Goal: Information Seeking & Learning: Find specific fact

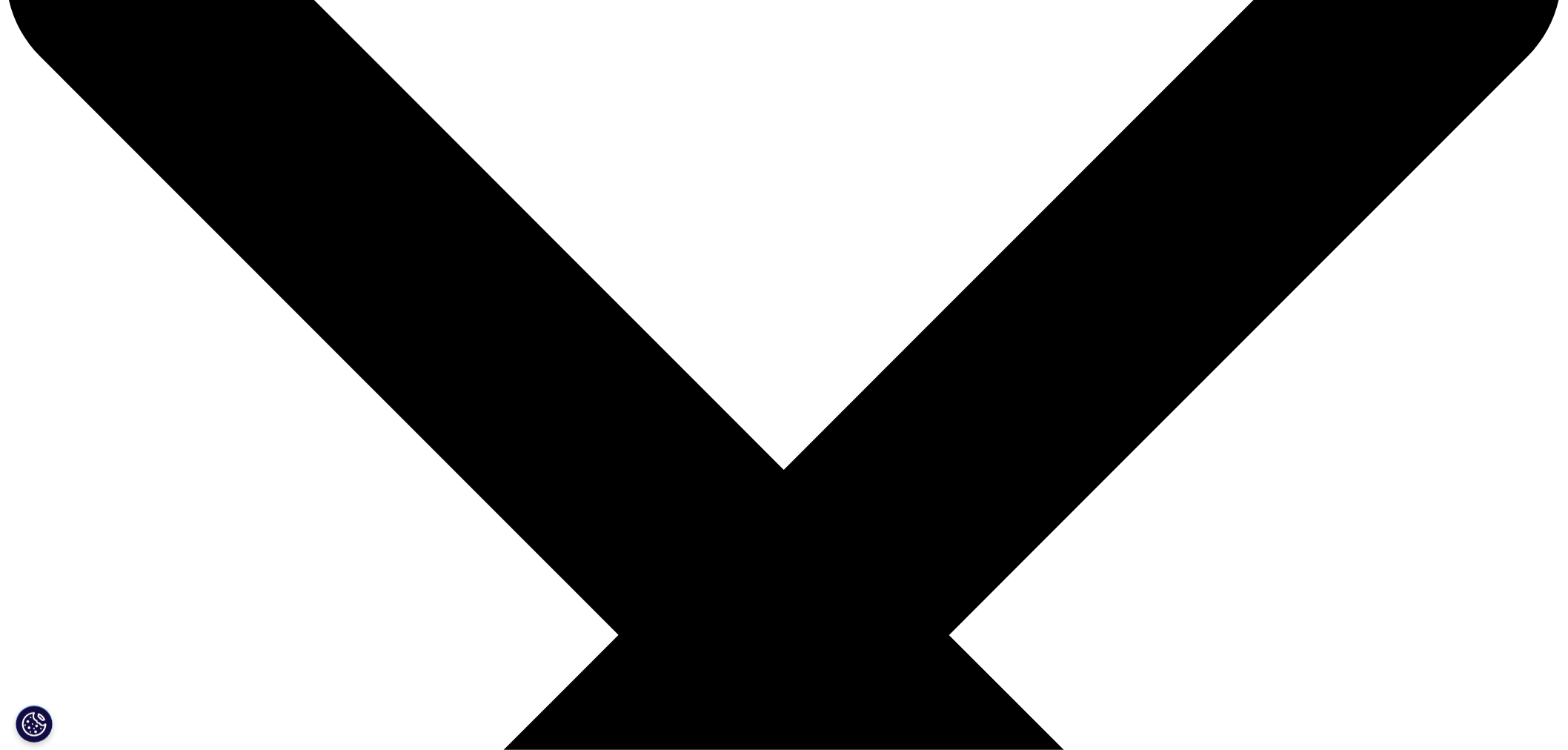
scroll to position [165, 0]
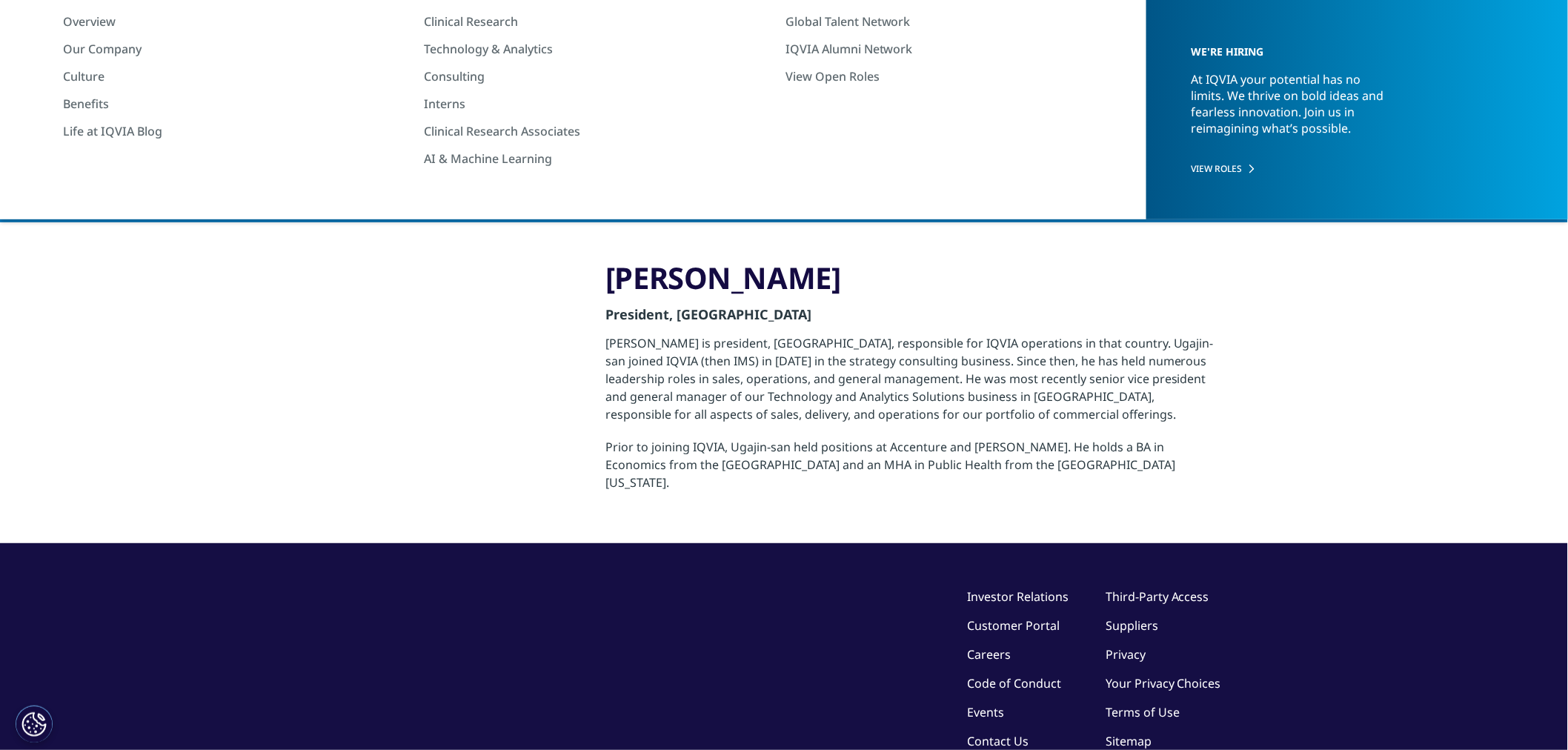
scroll to position [0, 0]
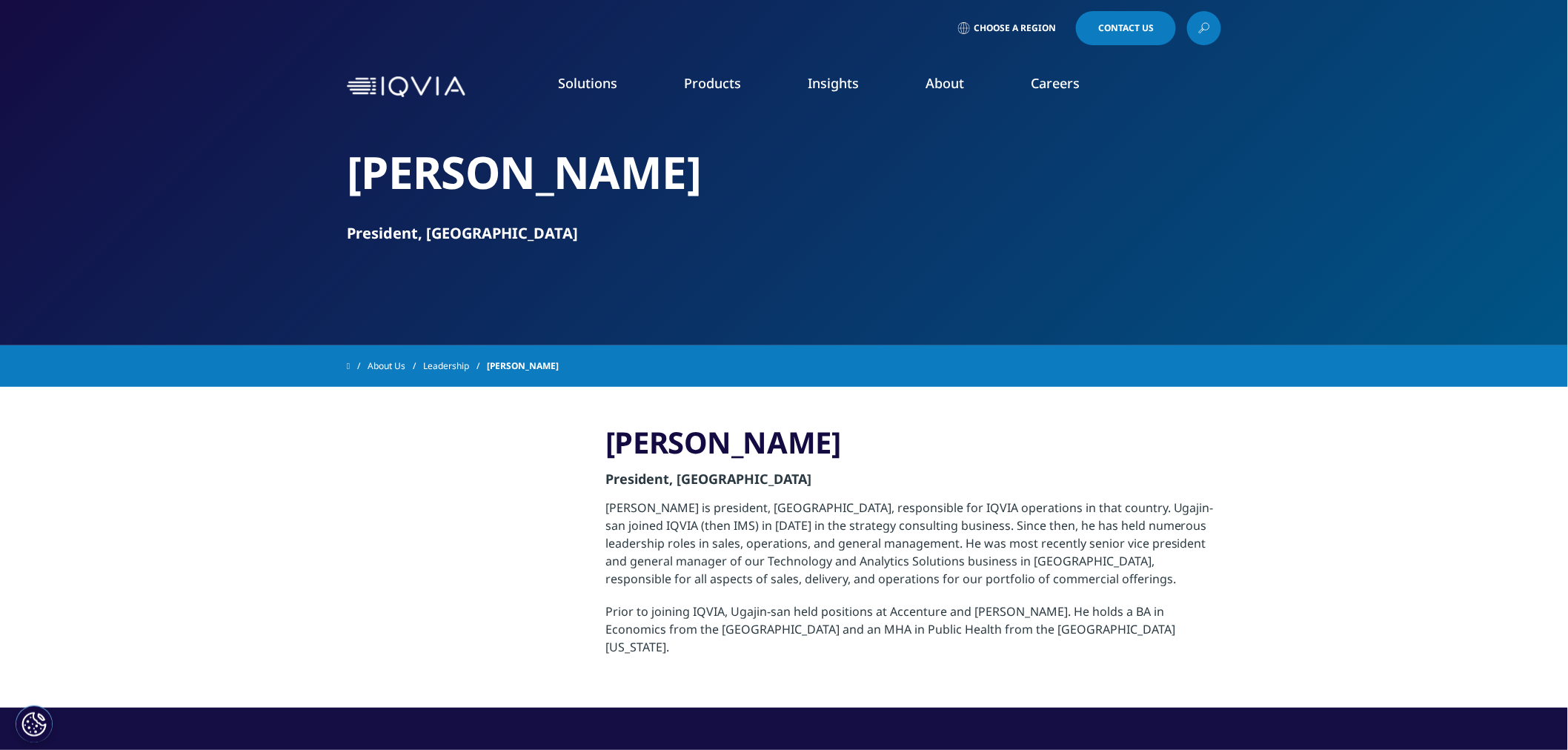
click at [1018, 32] on span "Choose a Region" at bounding box center [1014, 28] width 82 height 12
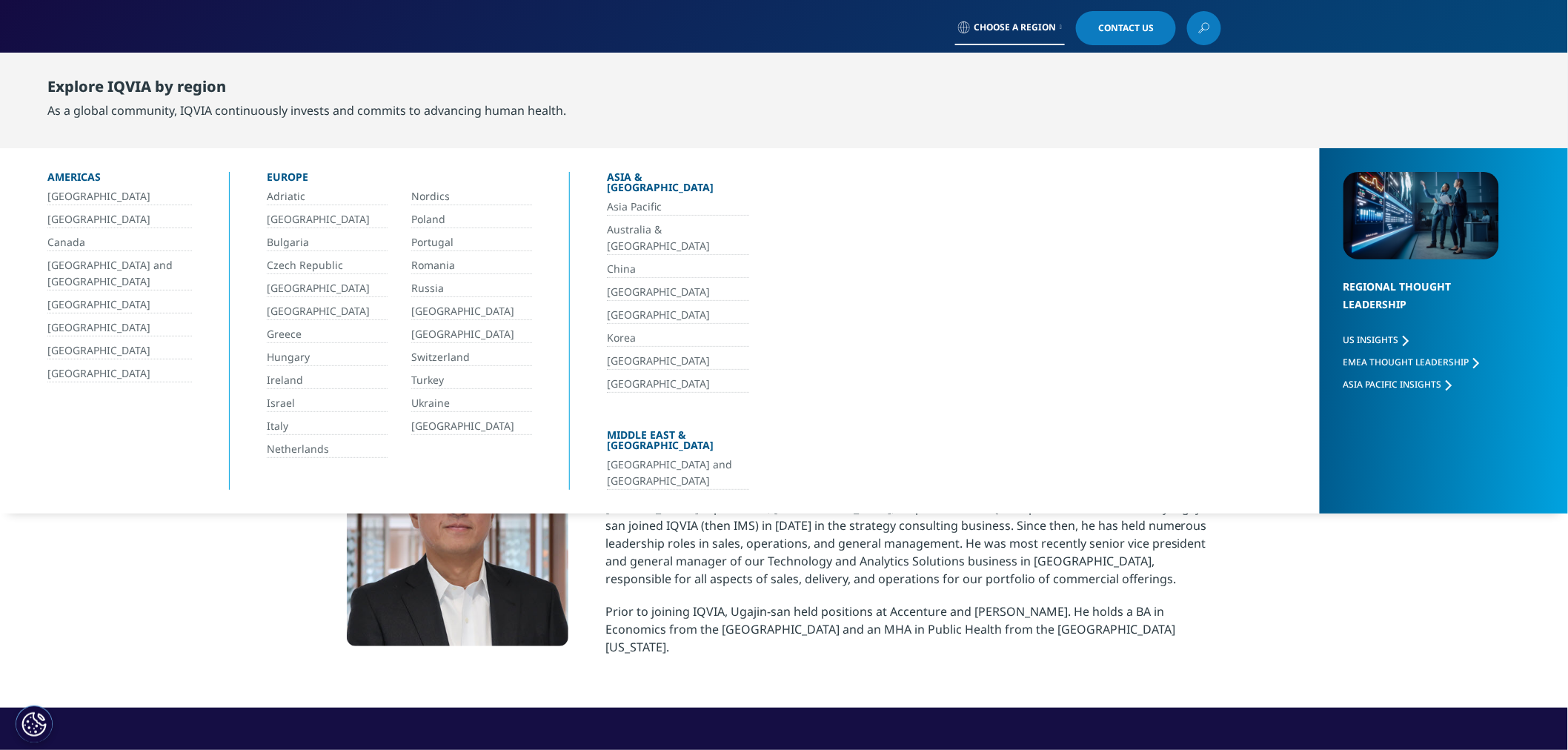
click at [619, 307] on link "[GEOGRAPHIC_DATA]" at bounding box center [678, 315] width 142 height 17
click at [613, 307] on link "[GEOGRAPHIC_DATA]" at bounding box center [678, 315] width 142 height 17
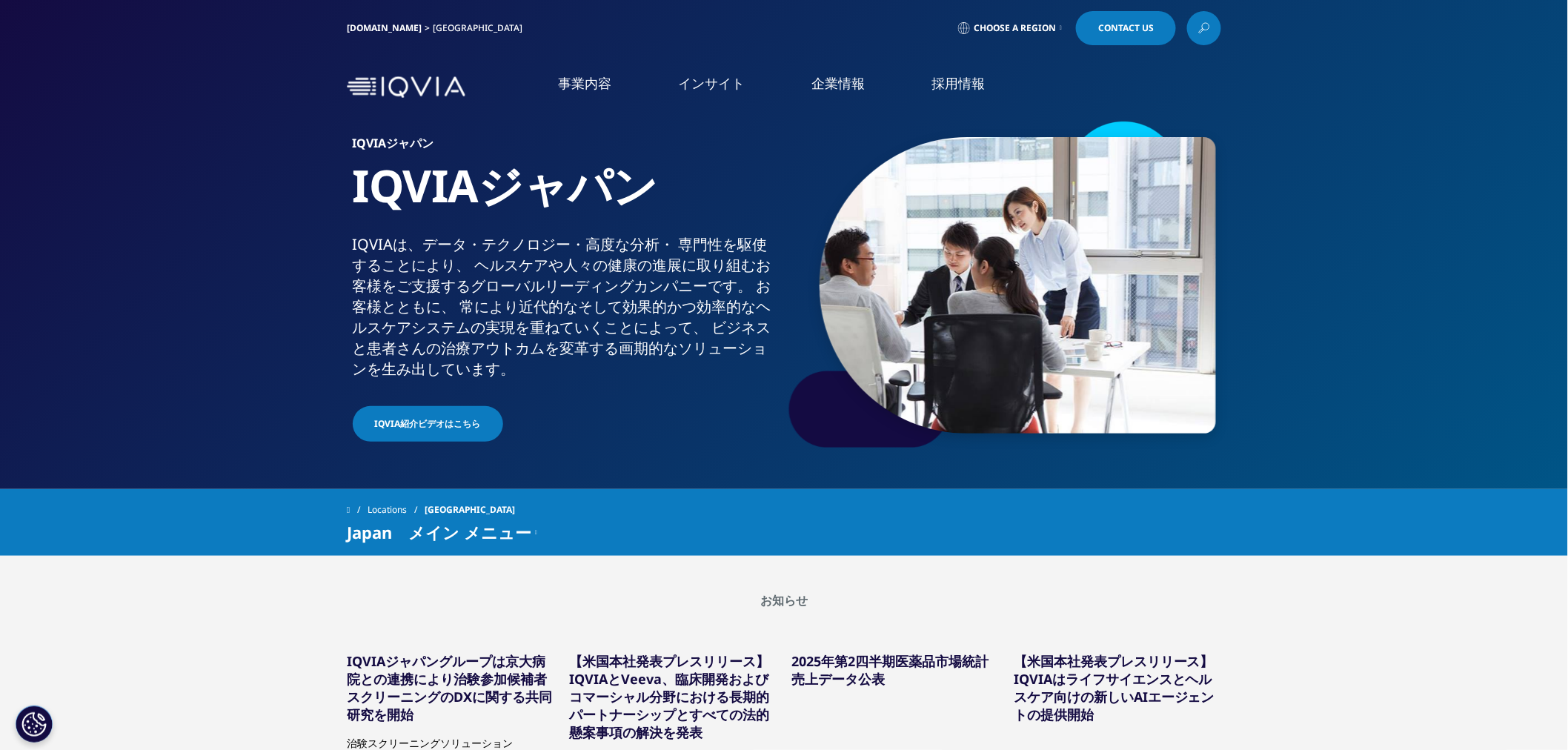
click at [838, 79] on link "企業情報" at bounding box center [838, 83] width 53 height 19
click at [98, 185] on link "概要" at bounding box center [314, 187] width 501 height 17
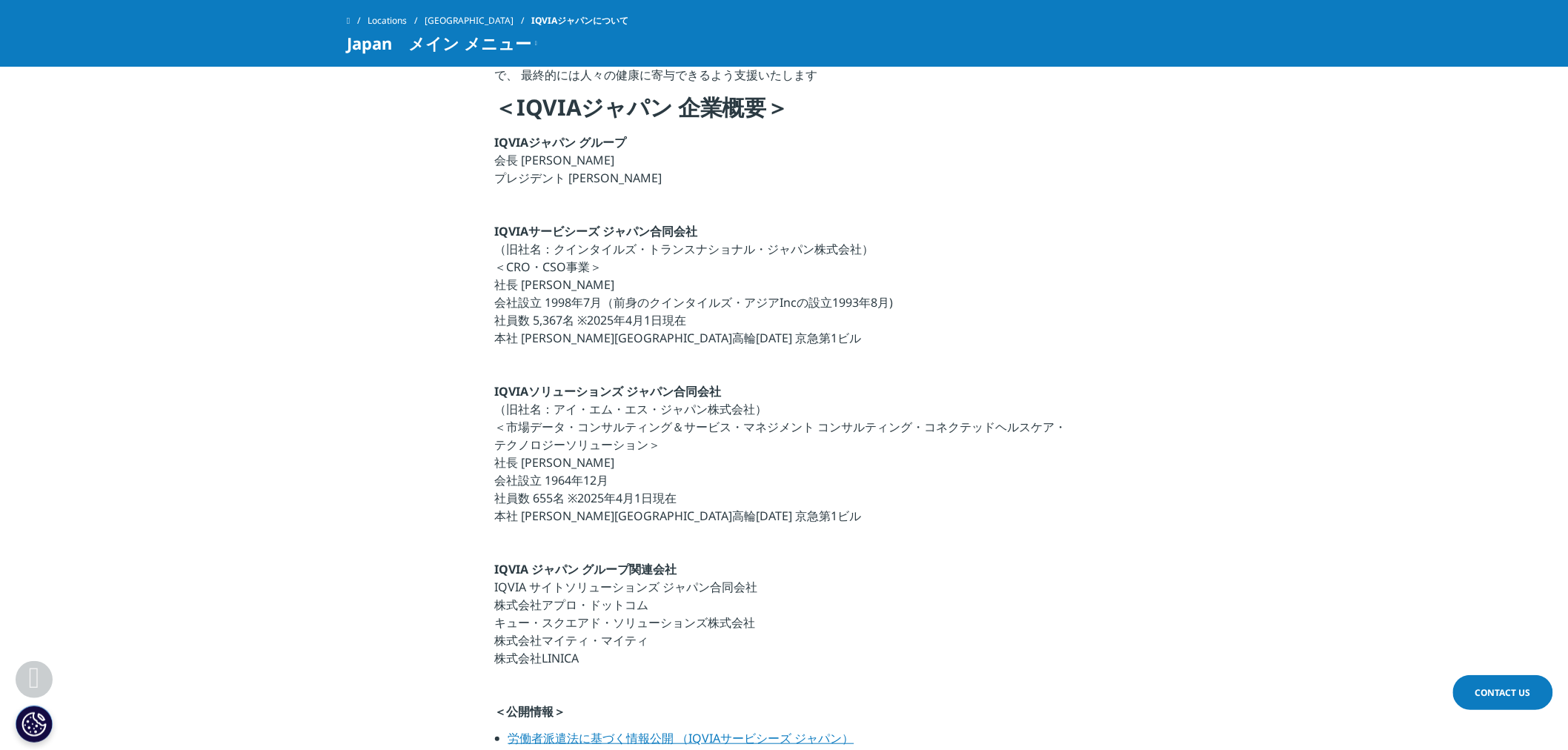
scroll to position [411, 0]
drag, startPoint x: 553, startPoint y: 249, endPoint x: 803, endPoint y: 249, distance: 250.0
click at [748, 253] on p "IQVIAサービシーズ ジャパン合同会社 （旧社名：クインタイルズ・トランスナショナル・ジャパン株式会社） ＜CRO・CSO事業＞ 社長 宇賀神 史彦 会社設…" at bounding box center [784, 291] width 579 height 134
drag, startPoint x: 803, startPoint y: 249, endPoint x: 761, endPoint y: 243, distance: 42.4
click at [761, 243] on p "IQVIAサービシーズ ジャパン合同会社 （旧社名：クインタイルズ・トランスナショナル・ジャパン株式会社） ＜CRO・CSO事業＞ 社長 宇賀神 史彦 会社設…" at bounding box center [784, 291] width 579 height 134
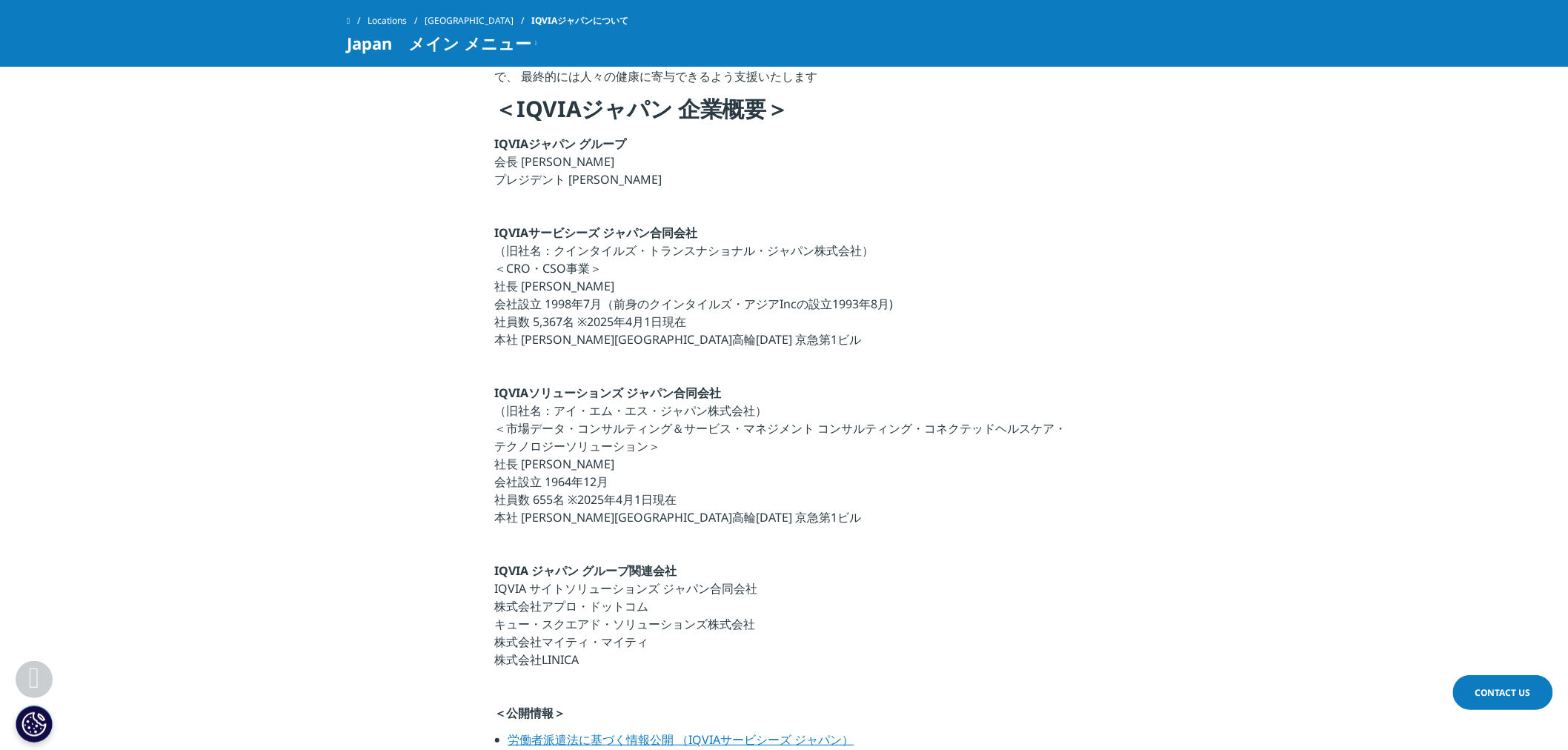
drag, startPoint x: 787, startPoint y: 263, endPoint x: 801, endPoint y: 258, distance: 14.9
click at [788, 264] on p "IQVIAサービシーズ ジャパン合同会社 （旧社名：クインタイルズ・トランスナショナル・ジャパン株式会社） ＜CRO・CSO事業＞ 社長 宇賀神 史彦 会社設…" at bounding box center [784, 291] width 579 height 134
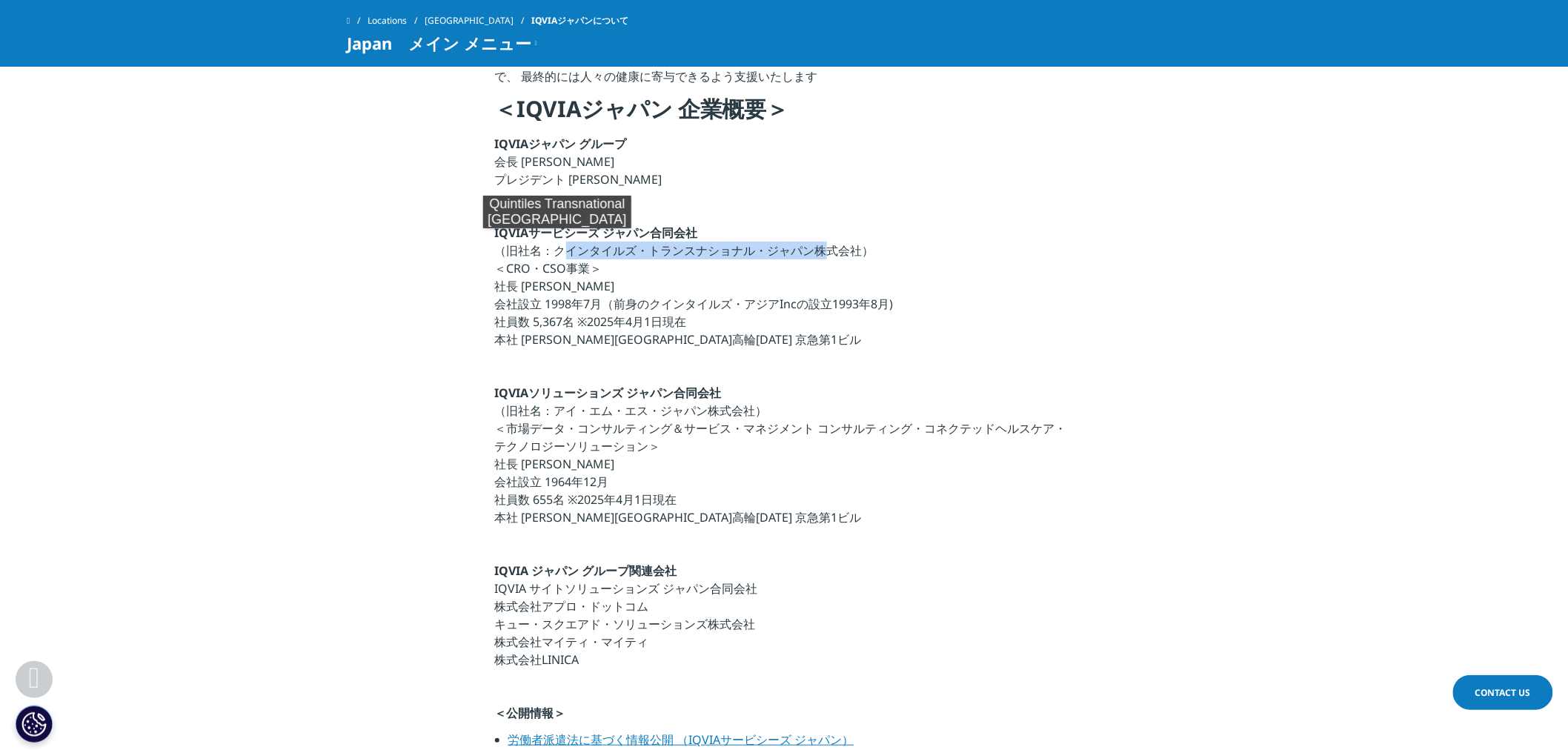
drag, startPoint x: 816, startPoint y: 250, endPoint x: 557, endPoint y: 243, distance: 259.1
click at [557, 243] on p "IQVIAサービシーズ ジャパン合同会社 （旧社名：クインタイルズ・トランスナショナル・ジャパン株式会社） ＜CRO・CSO事業＞ 社長 宇賀神 史彦 会社設…" at bounding box center [784, 291] width 579 height 134
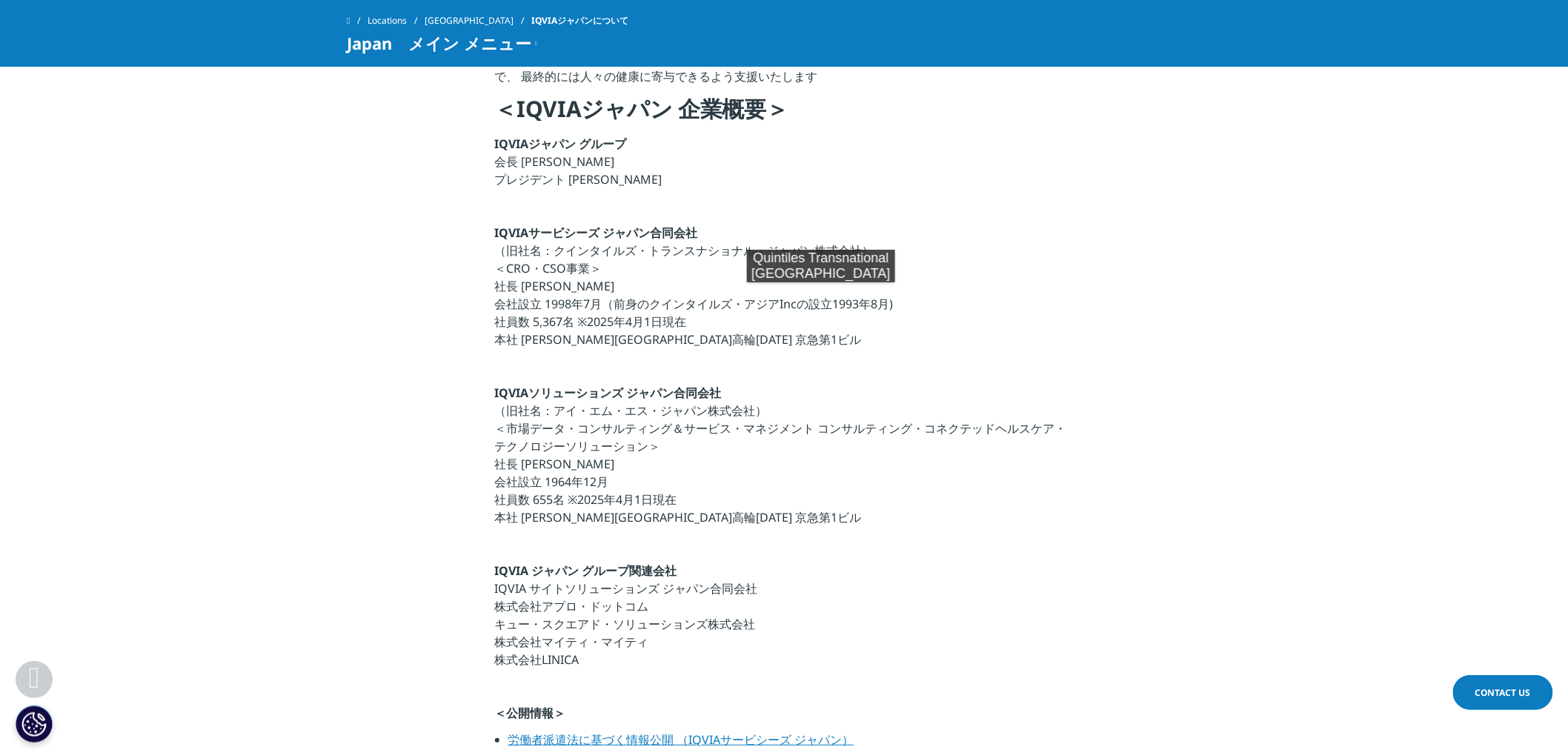
click at [821, 297] on p "IQVIAサービシーズ ジャパン合同会社 （旧社名：クインタイルズ・トランスナショナル・ジャパン株式会社） ＜CRO・CSO事業＞ 社長 宇賀神 史彦 会社設…" at bounding box center [784, 291] width 579 height 134
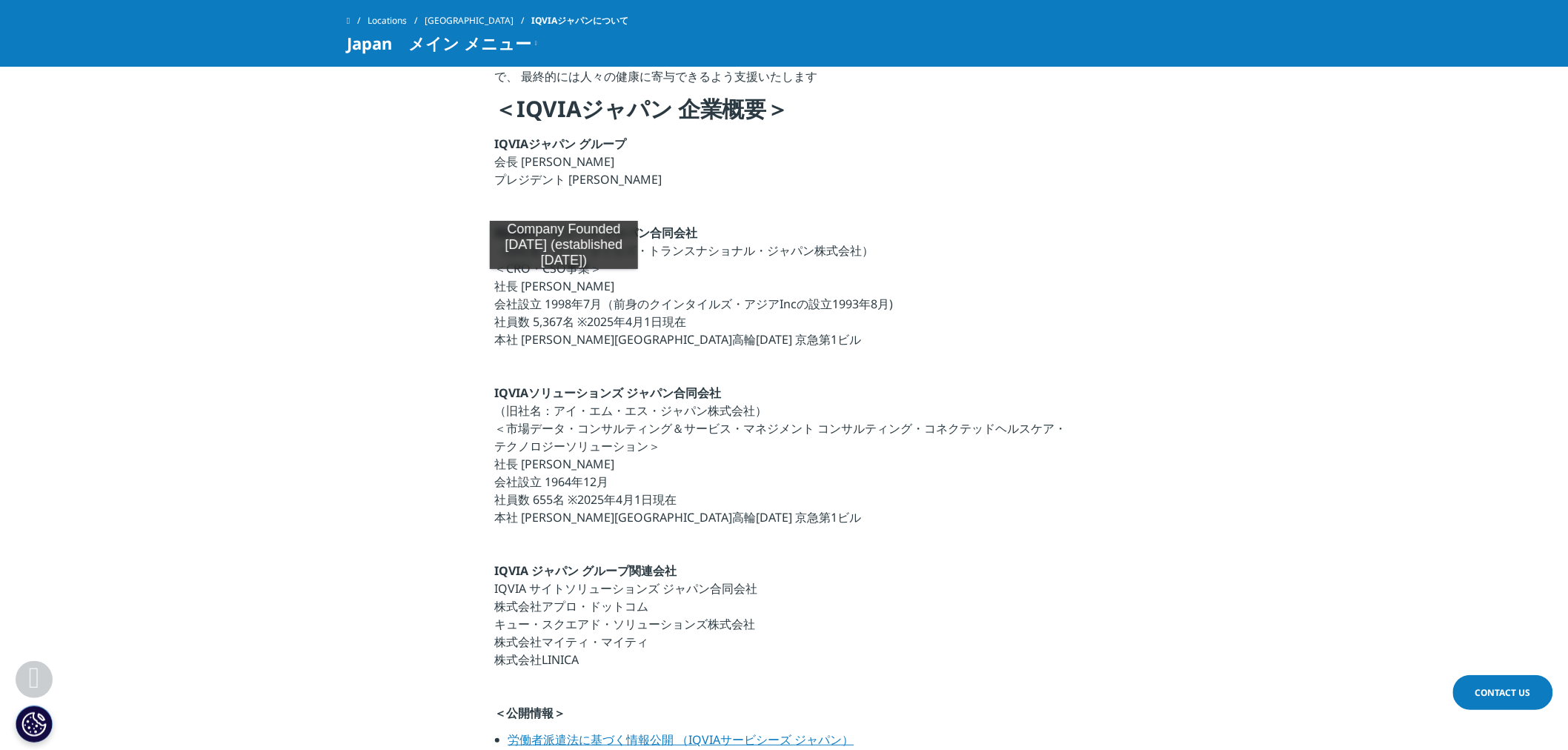
drag, startPoint x: 722, startPoint y: 323, endPoint x: 564, endPoint y: 284, distance: 162.7
click at [564, 284] on p "IQVIAサービシーズ ジャパン合同会社 （旧社名：クインタイルズ・トランスナショナル・ジャパン株式会社） ＜CRO・CSO事業＞ 社長 宇賀神 史彦 会社設…" at bounding box center [784, 291] width 579 height 134
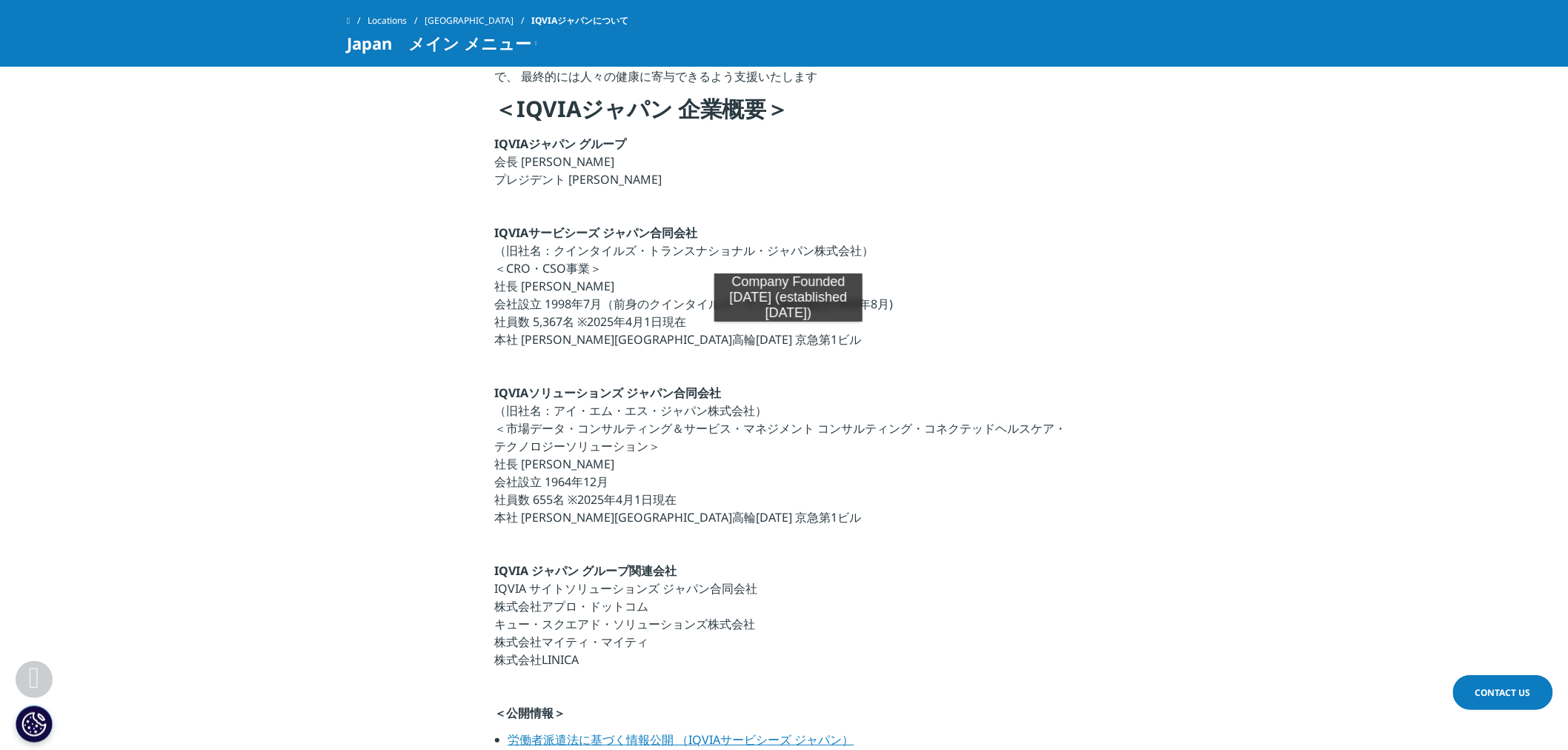
click at [788, 336] on p "IQVIAサービシーズ ジャパン合同会社 （旧社名：クインタイルズ・トランスナショナル・ジャパン株式会社） ＜CRO・CSO事業＞ 社長 宇賀神 史彦 会社設…" at bounding box center [784, 291] width 579 height 134
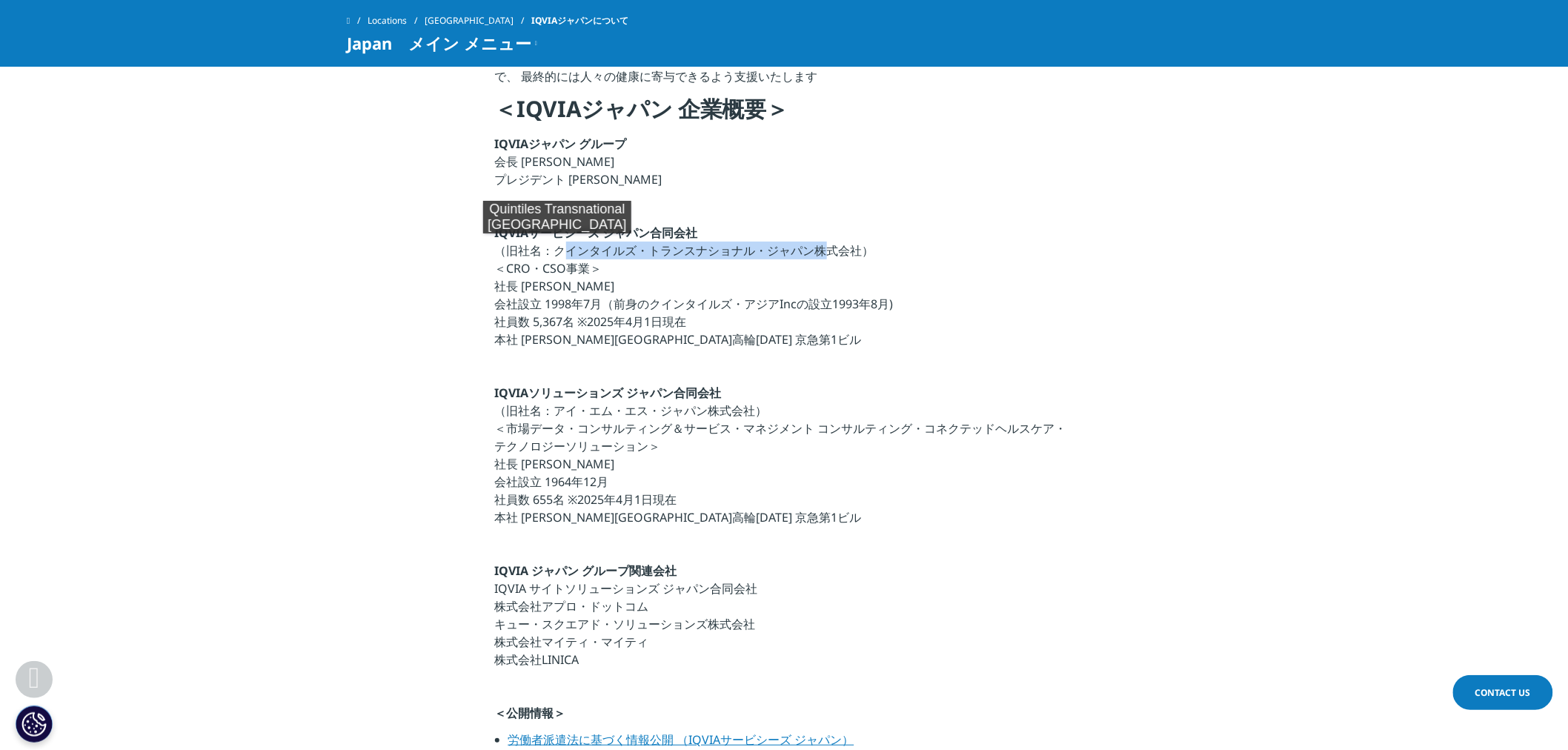
drag, startPoint x: 817, startPoint y: 257, endPoint x: 557, endPoint y: 249, distance: 260.1
click at [557, 249] on p "IQVIAサービシーズ ジャパン合同会社 （旧社名：クインタイルズ・トランスナショナル・ジャパン株式会社） ＜CRO・CSO事業＞ 社長 宇賀神 史彦 会社設…" at bounding box center [784, 291] width 579 height 134
copy p "クインタイルズ・トランスナショナル・ジャパン"
